Goal: Transaction & Acquisition: Download file/media

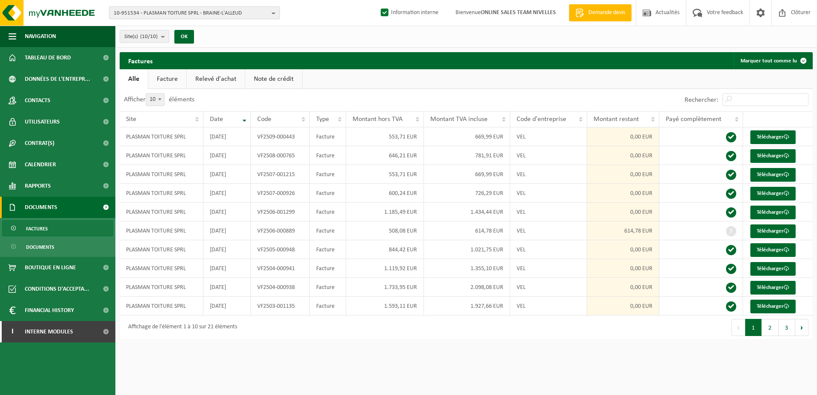
click at [266, 17] on span "10-951534 - PLASMAN TOITURE SPRL - BRAINE-L'ALLEUD" at bounding box center [191, 13] width 155 height 13
type input "10-951581"
click at [231, 40] on li "10-951581 - RAMDAM SPRL - VILLERS-LA-VILLE" at bounding box center [194, 39] width 167 height 11
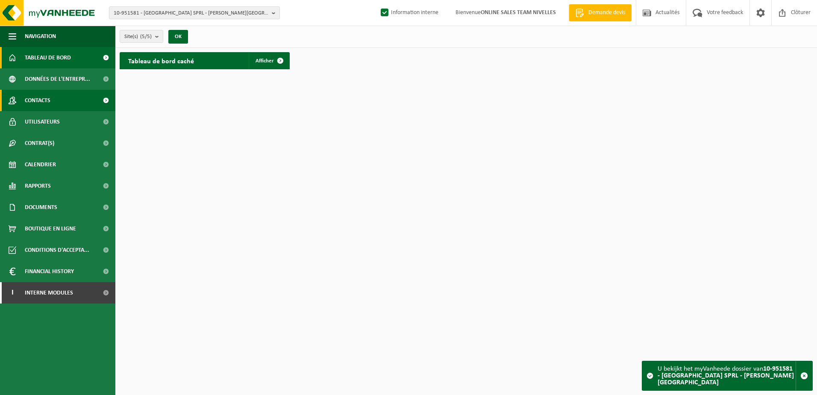
click at [68, 106] on link "Contacts" at bounding box center [57, 100] width 115 height 21
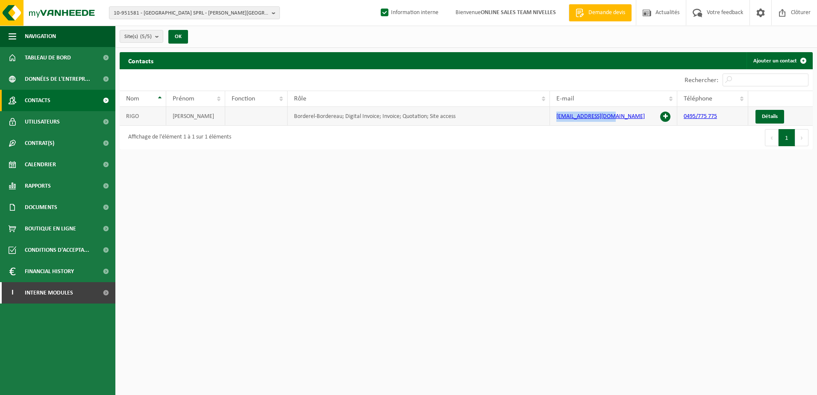
drag, startPoint x: 609, startPoint y: 119, endPoint x: 545, endPoint y: 118, distance: 64.1
click at [545, 118] on tr "RIGO ALEXIS Borderel-Bordereau; Digital Invoice; Invoice; Quotation; Site acces…" at bounding box center [466, 116] width 693 height 19
copy tr "ramdam9@hotmail.com"
drag, startPoint x: 51, startPoint y: 202, endPoint x: 58, endPoint y: 202, distance: 6.8
click at [51, 202] on span "Documents" at bounding box center [41, 206] width 32 height 21
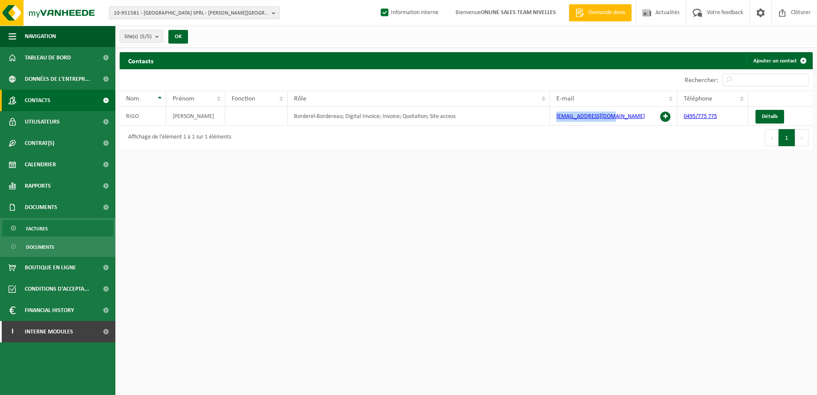
click at [51, 234] on link "Factures" at bounding box center [57, 228] width 111 height 16
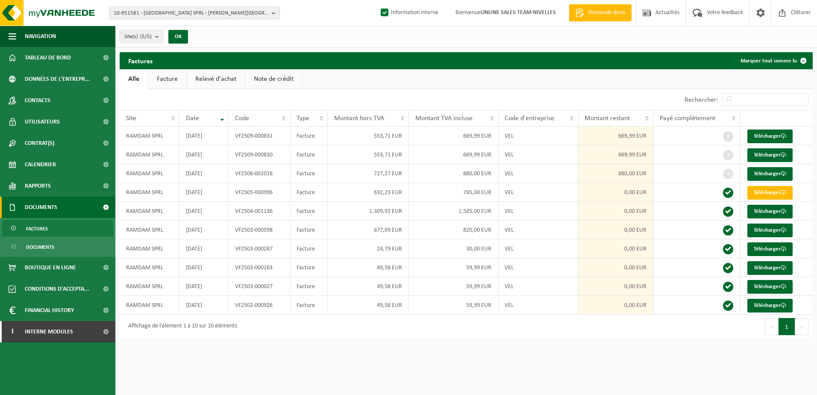
click at [269, 14] on button "10-951581 - RAMDAM SPRL - VILLERS-LA-VILLE" at bounding box center [194, 12] width 171 height 13
type input "10-951587"
click at [224, 39] on strong "10-951587 - RB RENOV SRL - SINT-STEVENS-WOLUWE" at bounding box center [179, 42] width 130 height 13
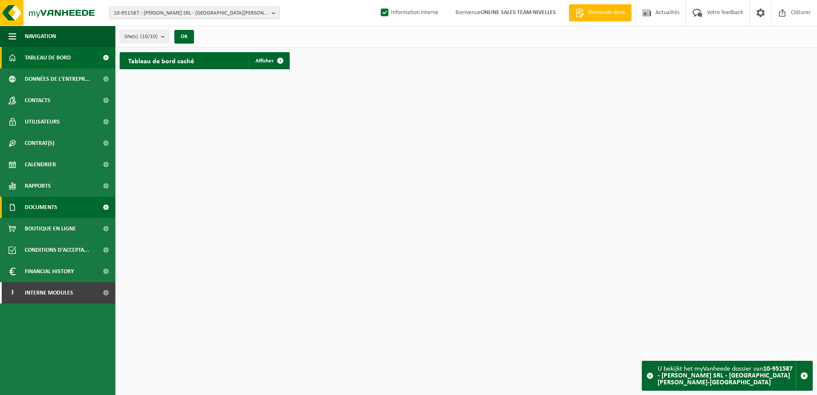
click at [35, 210] on span "Documents" at bounding box center [41, 206] width 32 height 21
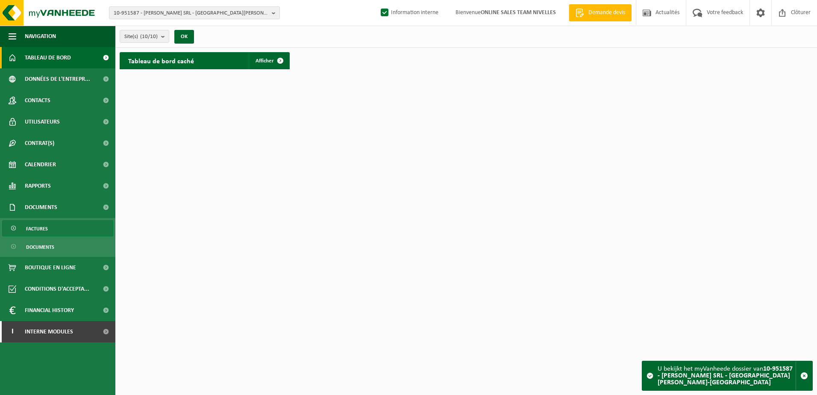
click at [39, 228] on span "Factures" at bounding box center [37, 228] width 22 height 16
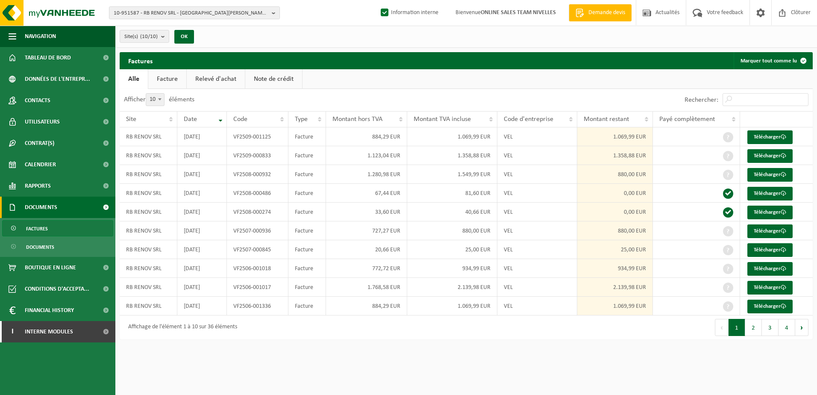
click at [515, 361] on html "10-951587 - RB RENOV SRL - SINT-STEVENS-WOLUWE 10-951587 - RB RENOV SRL - SINT-…" at bounding box center [408, 197] width 817 height 395
click at [56, 103] on link "Contacts" at bounding box center [57, 100] width 115 height 21
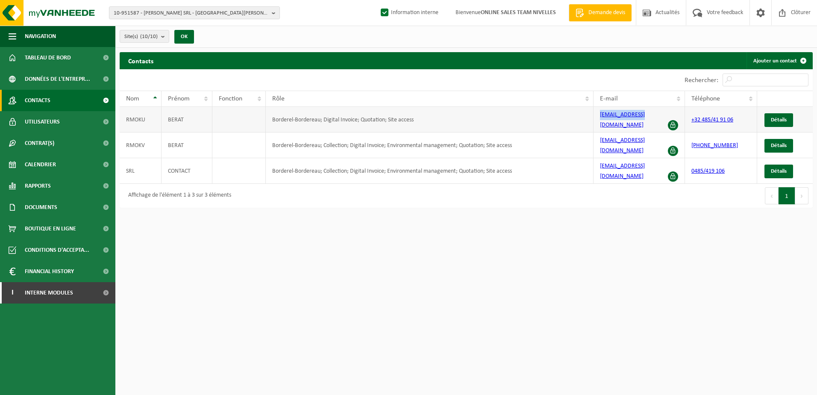
drag, startPoint x: 646, startPoint y: 119, endPoint x: 599, endPoint y: 120, distance: 47.4
click at [599, 120] on td "[EMAIL_ADDRESS][DOMAIN_NAME]" at bounding box center [639, 120] width 92 height 26
copy link "[EMAIL_ADDRESS][DOMAIN_NAME]"
click at [43, 202] on span "Documents" at bounding box center [41, 206] width 32 height 21
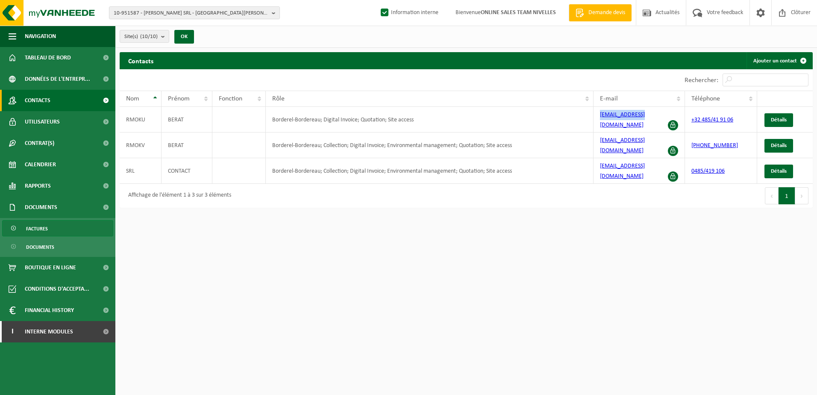
click at [49, 231] on link "Factures" at bounding box center [57, 228] width 111 height 16
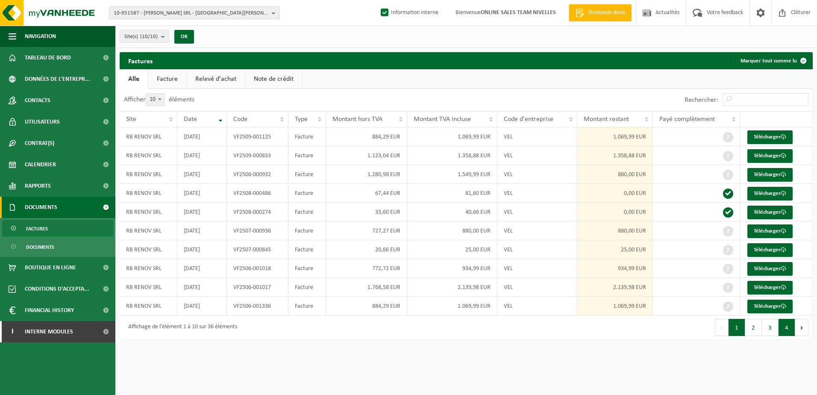
click at [785, 320] on button "4" at bounding box center [786, 327] width 17 height 17
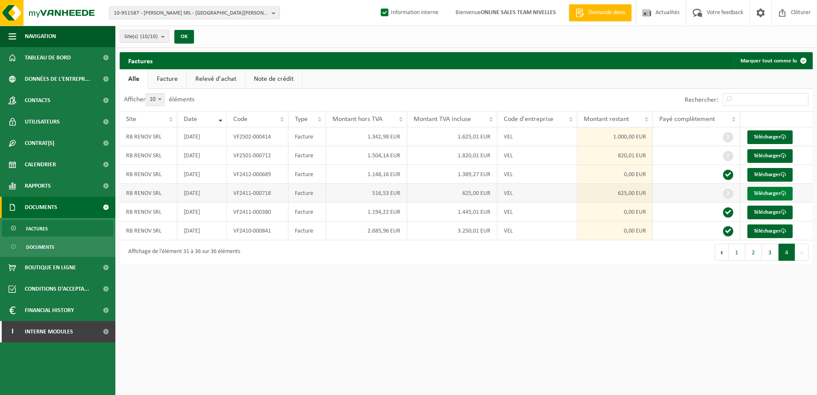
click at [764, 194] on link "Télécharger" at bounding box center [769, 194] width 45 height 14
click at [776, 153] on link "Télécharger" at bounding box center [769, 156] width 45 height 14
click at [415, 335] on html "10-951587 - RB RENOV SRL - SINT-STEVENS-WOLUWE 10-951587 - RB RENOV SRL - SINT-…" at bounding box center [408, 197] width 817 height 395
click at [768, 250] on button "3" at bounding box center [769, 251] width 17 height 17
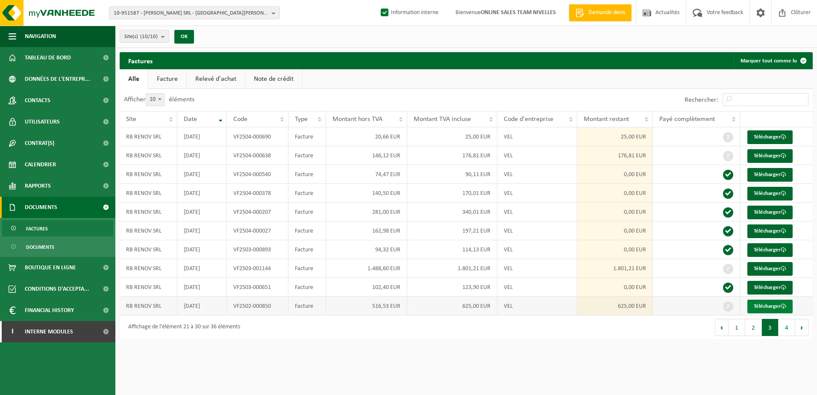
click at [764, 301] on link "Télécharger" at bounding box center [769, 306] width 45 height 14
drag, startPoint x: 307, startPoint y: 261, endPoint x: 313, endPoint y: 261, distance: 6.4
click at [307, 261] on td "Facture" at bounding box center [307, 268] width 38 height 19
click at [771, 263] on link "Télécharger" at bounding box center [769, 269] width 45 height 14
drag, startPoint x: 272, startPoint y: 153, endPoint x: 282, endPoint y: 154, distance: 9.9
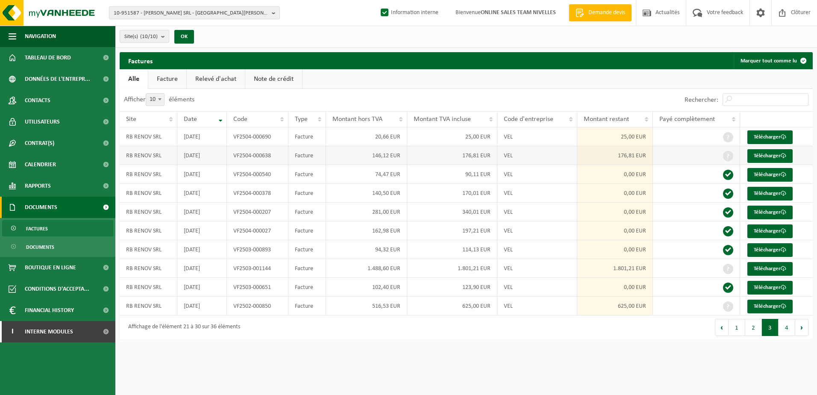
click at [272, 153] on td "VF2504-000638" at bounding box center [258, 155] width 62 height 19
click at [766, 154] on link "Télécharger" at bounding box center [769, 156] width 45 height 14
click at [749, 329] on button "2" at bounding box center [753, 327] width 17 height 17
click at [755, 303] on link "Télécharger" at bounding box center [769, 306] width 45 height 14
click at [352, 251] on td "180,90 EUR" at bounding box center [366, 249] width 81 height 19
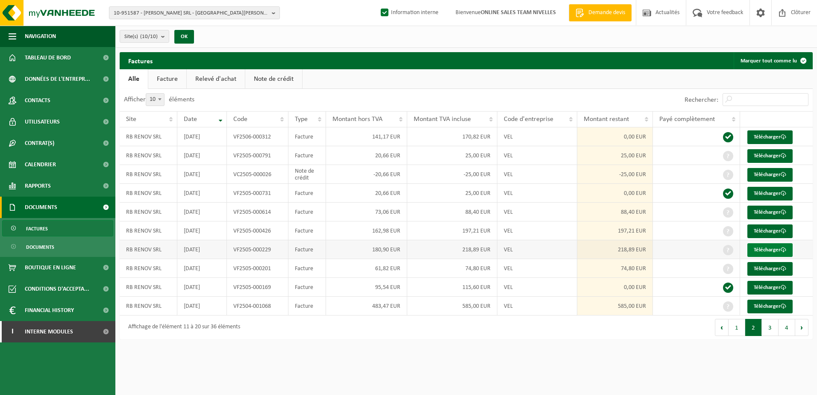
click at [771, 248] on link "Télécharger" at bounding box center [769, 250] width 45 height 14
click at [345, 234] on td "162,98 EUR" at bounding box center [366, 230] width 81 height 19
click at [767, 234] on link "Télécharger" at bounding box center [769, 231] width 45 height 14
click at [369, 209] on td "73,06 EUR" at bounding box center [366, 211] width 81 height 19
click at [766, 211] on link "Télécharger" at bounding box center [769, 212] width 45 height 14
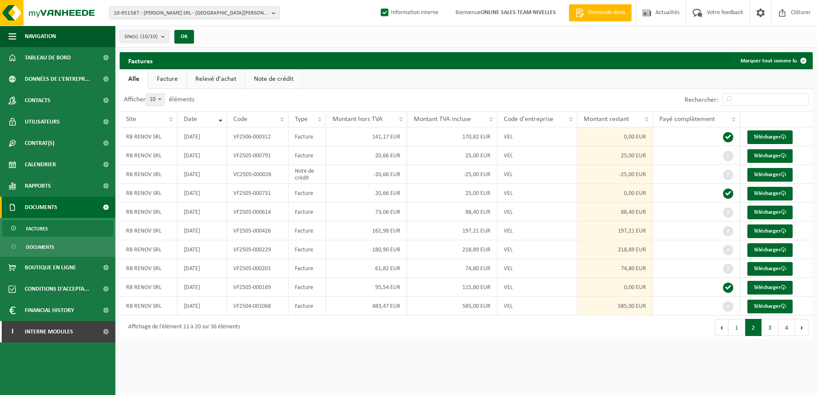
click at [740, 327] on button "1" at bounding box center [736, 327] width 17 height 17
click at [766, 139] on link "Télécharger" at bounding box center [769, 137] width 45 height 14
click at [564, 345] on div "Navigation Demande devis Actualités Votre feedback Clôturer Tableau de bord Don…" at bounding box center [408, 174] width 817 height 348
